Goal: Information Seeking & Learning: Check status

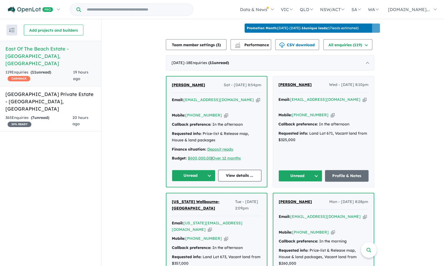
scroll to position [236, 0]
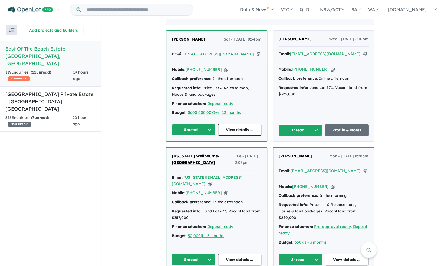
click at [198, 124] on button "Unread" at bounding box center [194, 130] width 44 height 12
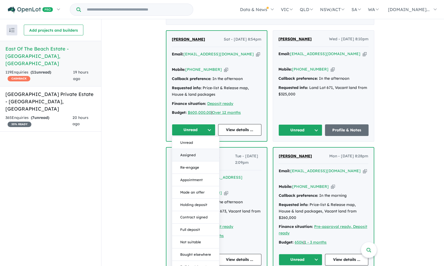
click at [190, 149] on button "Assigned" at bounding box center [195, 155] width 47 height 12
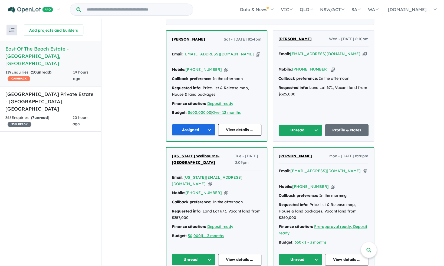
click at [315, 124] on button "Unread" at bounding box center [300, 130] width 44 height 12
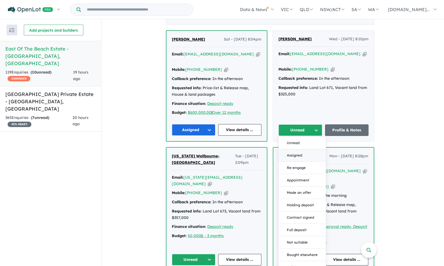
click at [302, 151] on button "Assigned" at bounding box center [301, 155] width 47 height 12
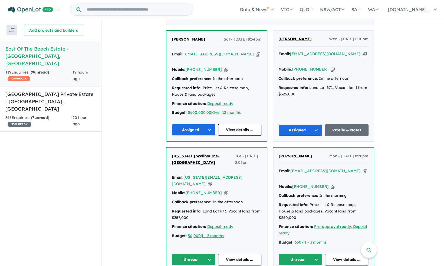
scroll to position [368, 0]
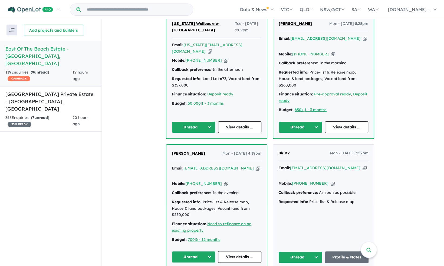
click at [197, 121] on button "Unread" at bounding box center [194, 127] width 44 height 12
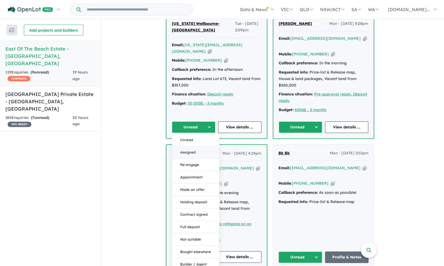
click at [196, 146] on button "Assigned" at bounding box center [195, 152] width 47 height 12
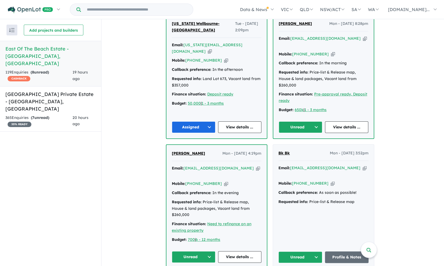
click at [311, 121] on button "Unread" at bounding box center [300, 127] width 44 height 12
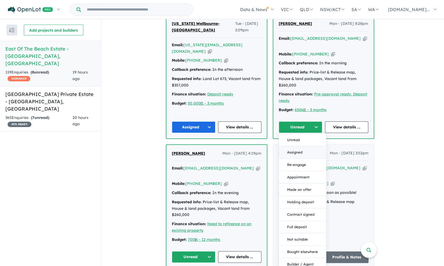
click at [309, 146] on button "Assigned" at bounding box center [302, 152] width 47 height 12
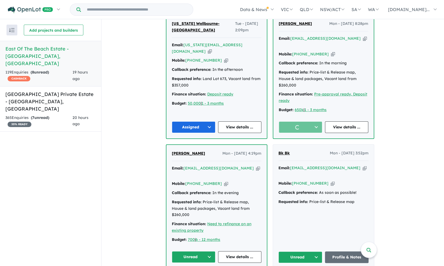
scroll to position [476, 0]
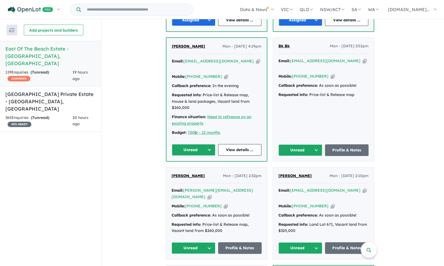
click at [198, 144] on button "Unread" at bounding box center [194, 150] width 44 height 12
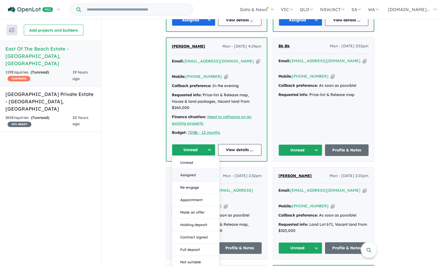
click at [196, 169] on button "Assigned" at bounding box center [195, 175] width 47 height 12
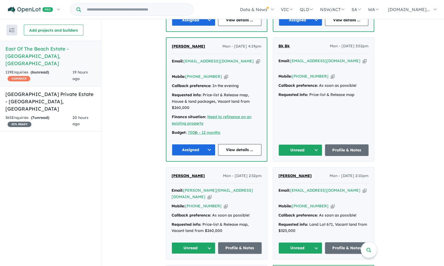
click at [300, 144] on button "Unread" at bounding box center [300, 150] width 44 height 12
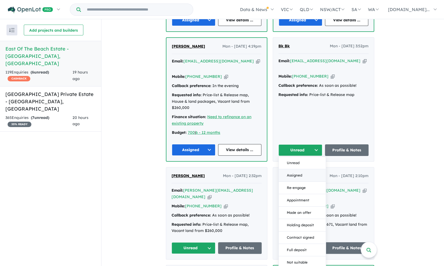
click at [298, 169] on button "Assigned" at bounding box center [301, 175] width 47 height 12
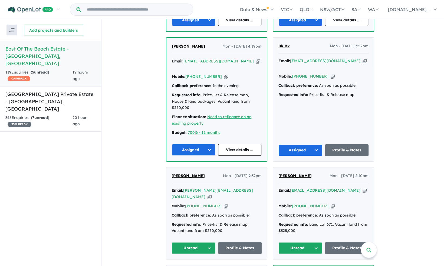
scroll to position [540, 0]
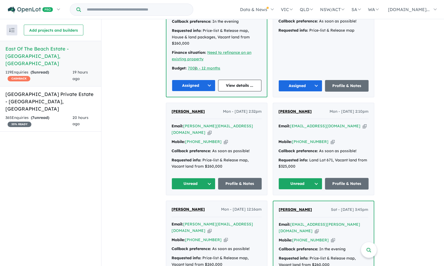
click at [196, 178] on button "Unread" at bounding box center [193, 184] width 44 height 12
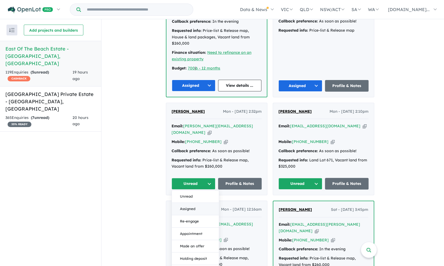
click at [190, 203] on button "Assigned" at bounding box center [195, 209] width 47 height 12
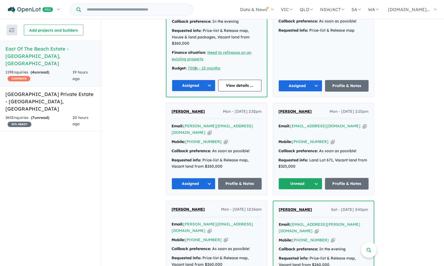
click at [307, 178] on button "Unread" at bounding box center [300, 184] width 44 height 12
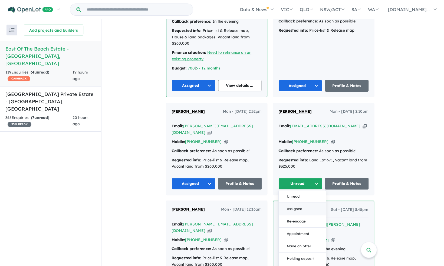
click at [300, 203] on button "Assigned" at bounding box center [301, 209] width 47 height 12
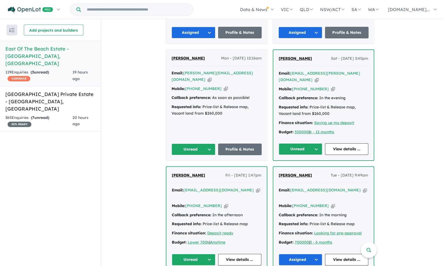
scroll to position [691, 0]
click at [297, 143] on button "Unread" at bounding box center [300, 149] width 44 height 12
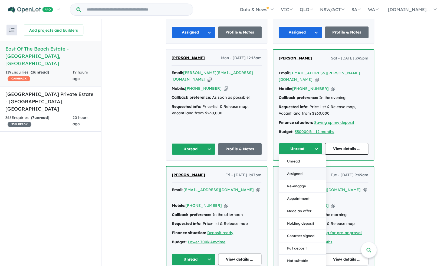
click at [298, 168] on button "Assigned" at bounding box center [302, 174] width 47 height 12
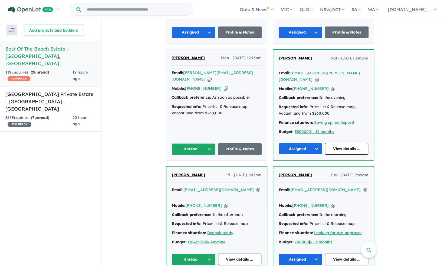
click at [198, 143] on button "Unread" at bounding box center [193, 149] width 44 height 12
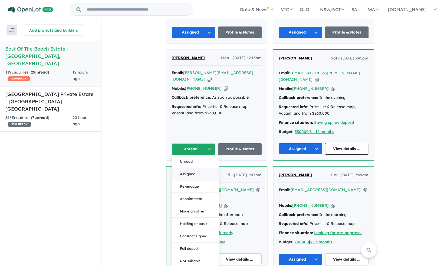
click at [192, 168] on button "Assigned" at bounding box center [195, 174] width 47 height 12
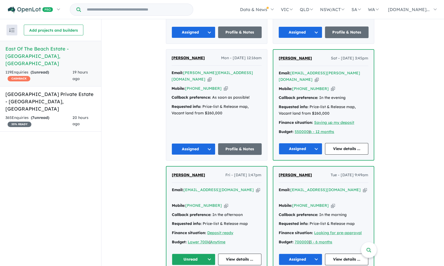
click at [200, 254] on button "Unread" at bounding box center [194, 260] width 44 height 12
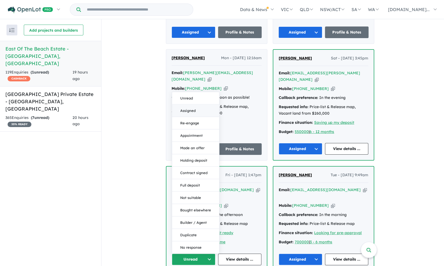
click at [191, 105] on button "Assigned" at bounding box center [195, 111] width 47 height 12
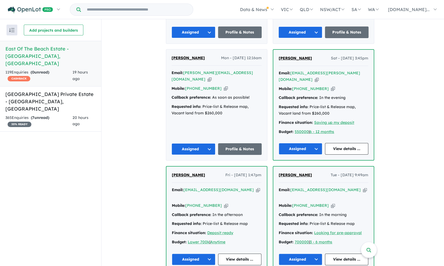
click at [161, 52] on div "View 2 projects in your account East Of The Beach Estate - [GEOGRAPHIC_DATA] OP…" at bounding box center [272, 243] width 342 height 1831
click at [49, 93] on h5 "[GEOGRAPHIC_DATA] Private Estate - [GEOGRAPHIC_DATA] , [GEOGRAPHIC_DATA]" at bounding box center [50, 102] width 90 height 22
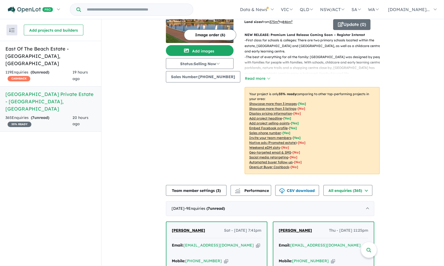
scroll to position [96, 0]
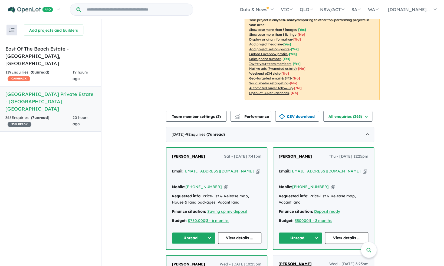
click at [189, 233] on button "Unread" at bounding box center [194, 238] width 44 height 12
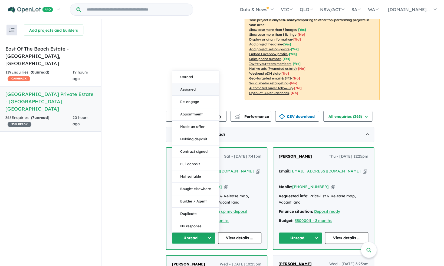
click at [197, 88] on button "Assigned" at bounding box center [195, 89] width 47 height 12
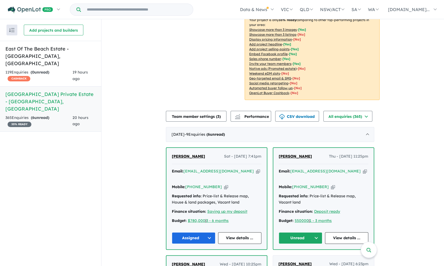
click at [309, 242] on button "Unread" at bounding box center [300, 238] width 44 height 12
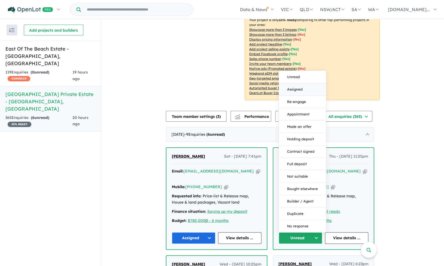
click at [292, 89] on button "Assigned" at bounding box center [302, 89] width 47 height 12
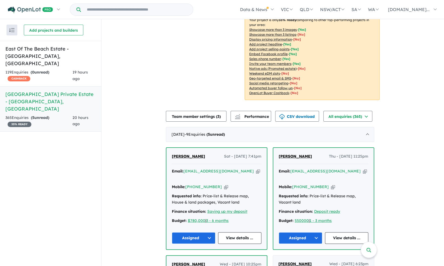
scroll to position [254, 0]
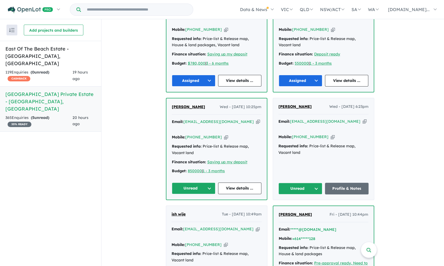
click at [192, 182] on button "Unread" at bounding box center [194, 188] width 44 height 12
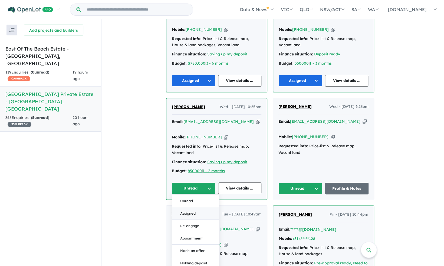
click at [196, 207] on button "Assigned" at bounding box center [195, 213] width 47 height 12
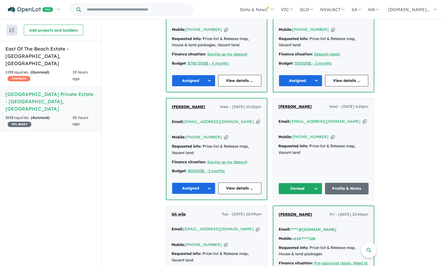
click at [307, 183] on button "Unread" at bounding box center [300, 189] width 44 height 12
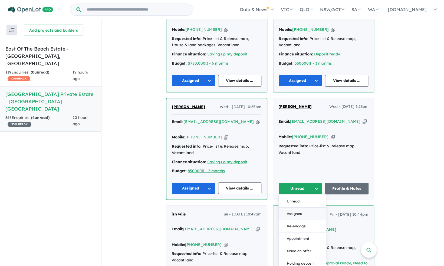
click at [297, 208] on button "Assigned" at bounding box center [301, 214] width 47 height 12
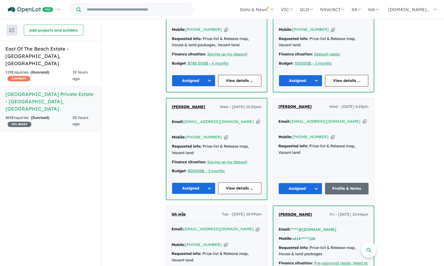
scroll to position [374, 0]
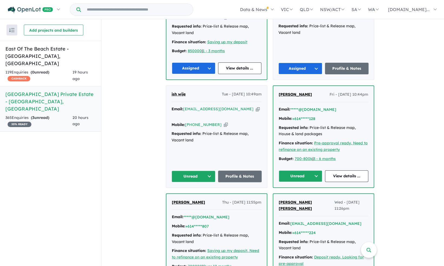
click at [194, 171] on button "Unread" at bounding box center [193, 177] width 44 height 12
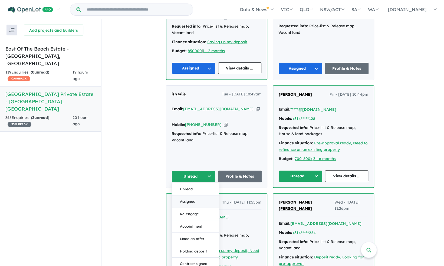
click at [192, 195] on button "Assigned" at bounding box center [195, 201] width 47 height 12
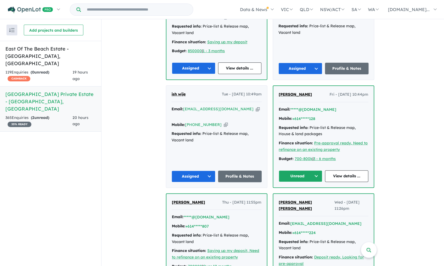
click at [299, 170] on button "Unread" at bounding box center [300, 176] width 44 height 12
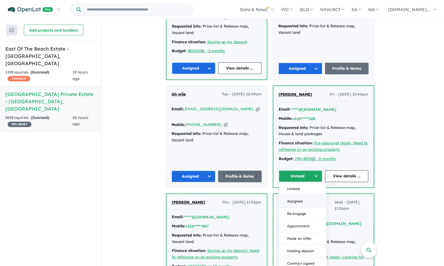
click at [304, 195] on button "Assigned" at bounding box center [302, 201] width 47 height 12
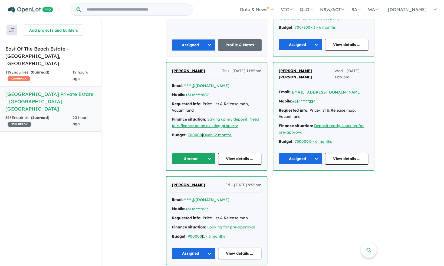
scroll to position [517, 0]
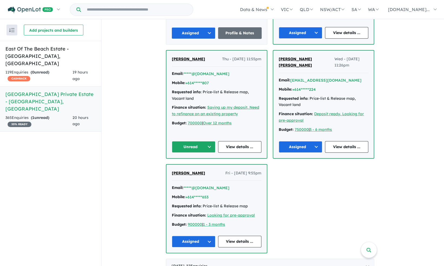
click at [203, 141] on button "Unread" at bounding box center [194, 147] width 44 height 12
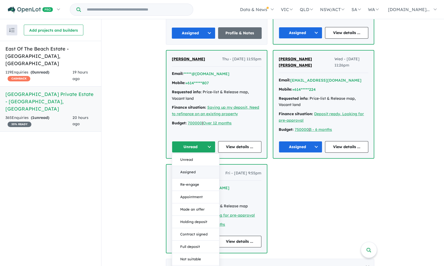
click at [198, 166] on button "Assigned" at bounding box center [195, 172] width 47 height 12
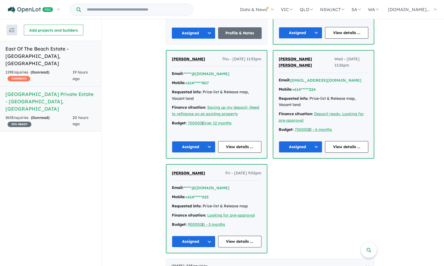
click at [31, 69] on div "119 Enquir ies ( 0 unread) CASHBACK" at bounding box center [38, 75] width 67 height 13
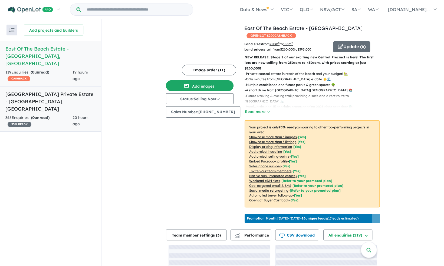
click at [44, 91] on h5 "[GEOGRAPHIC_DATA] Private Estate - [GEOGRAPHIC_DATA] , [GEOGRAPHIC_DATA]" at bounding box center [50, 102] width 90 height 22
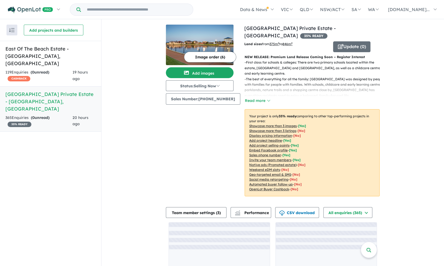
scroll to position [22, 0]
